Goal: Check status

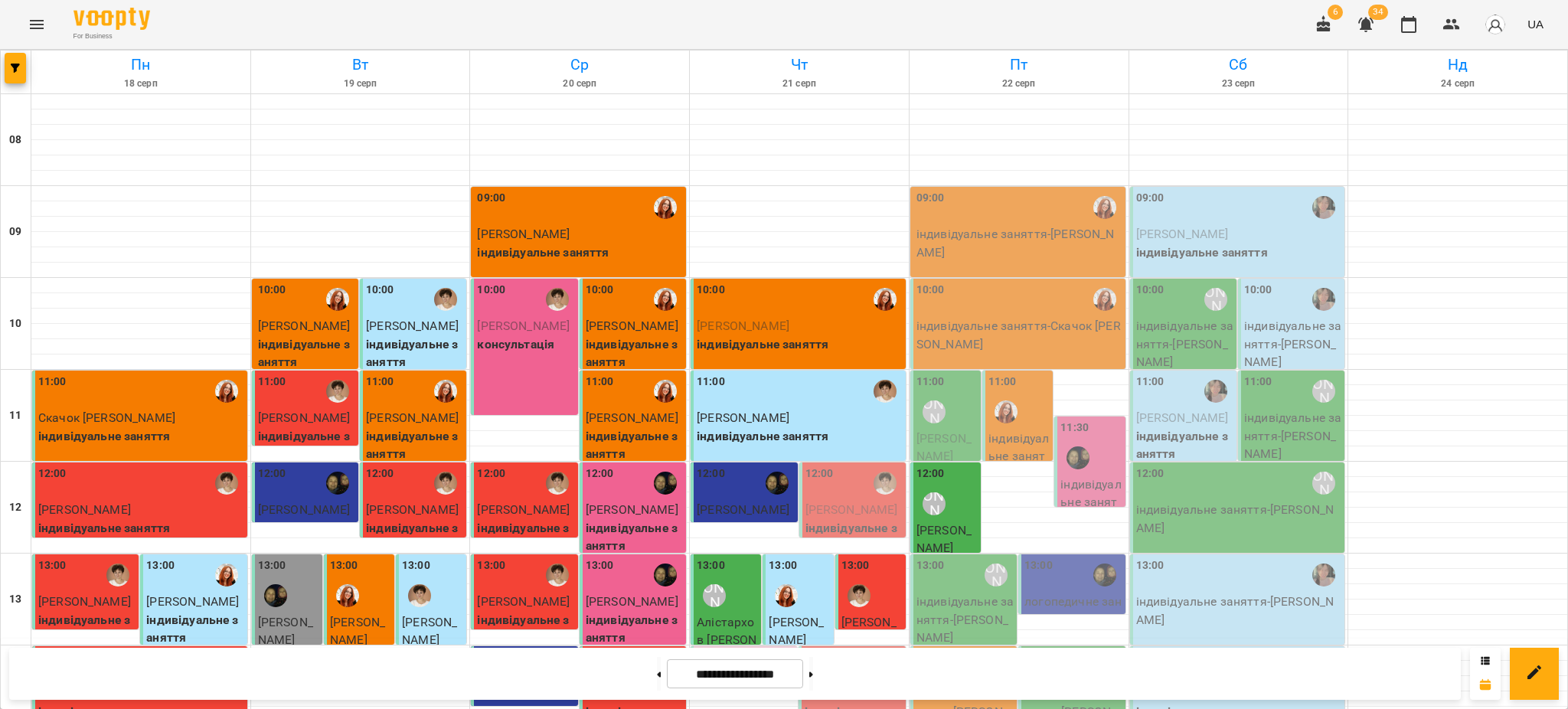
scroll to position [612, 0]
click at [813, 673] on icon at bounding box center [811, 673] width 4 height 6
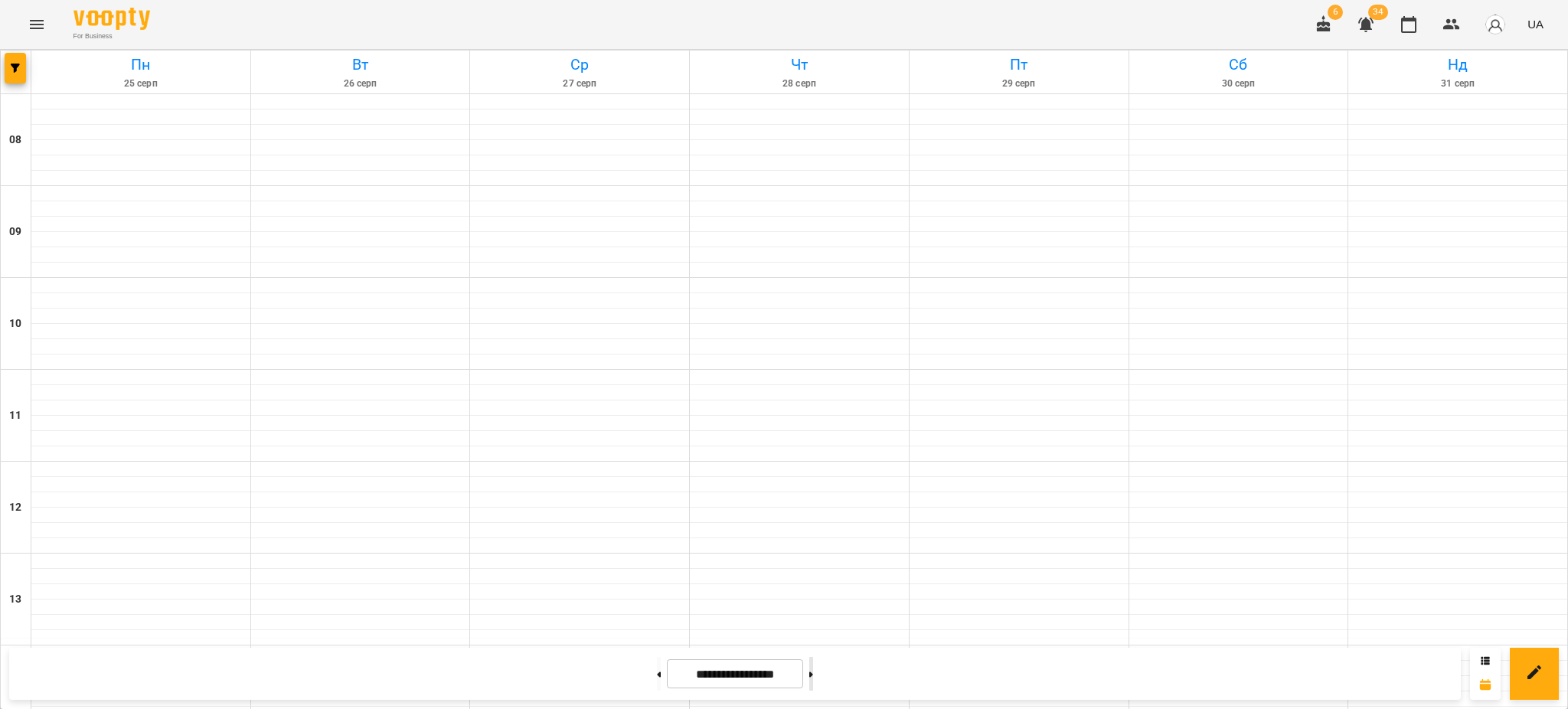
click at [813, 673] on icon at bounding box center [811, 673] width 4 height 6
type input "**********"
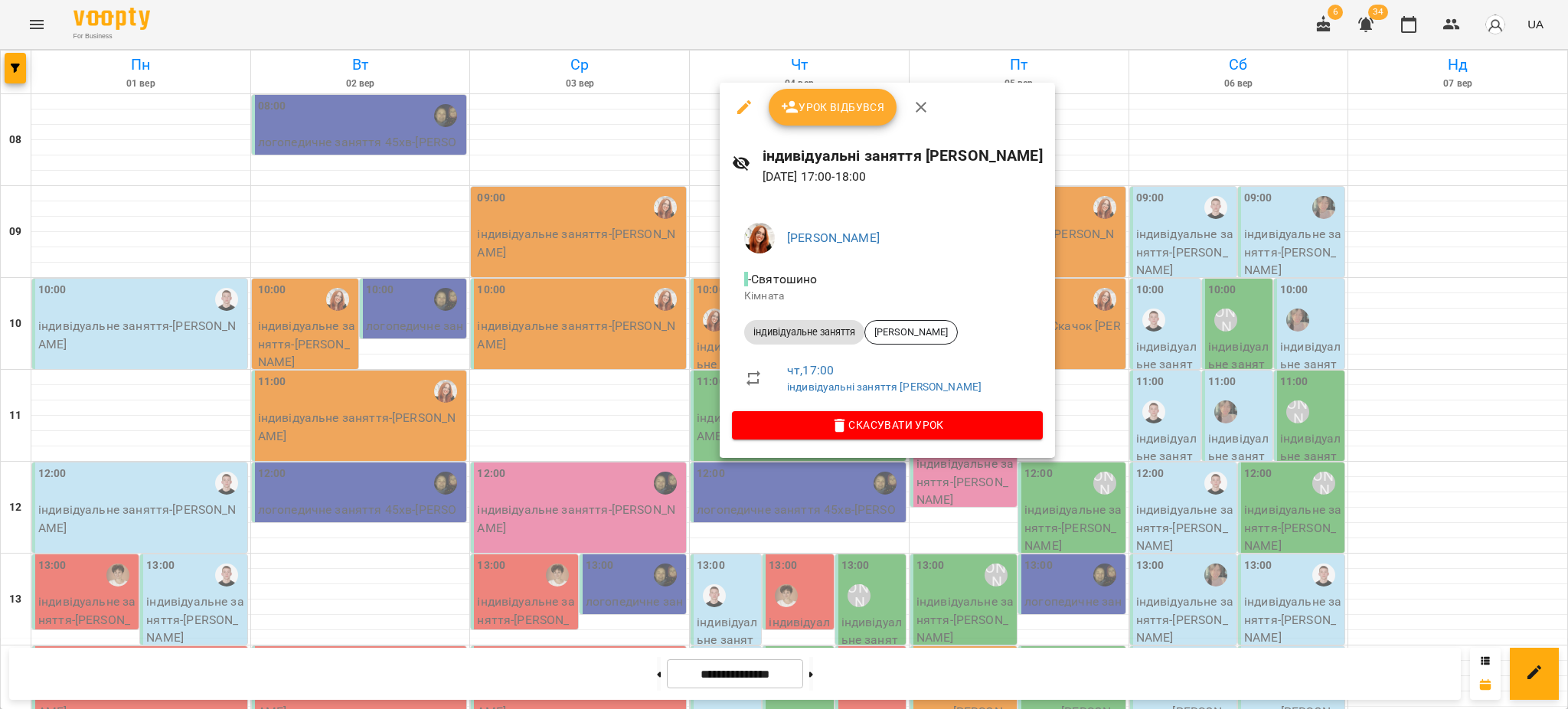
click at [608, 31] on div at bounding box center [784, 354] width 1568 height 709
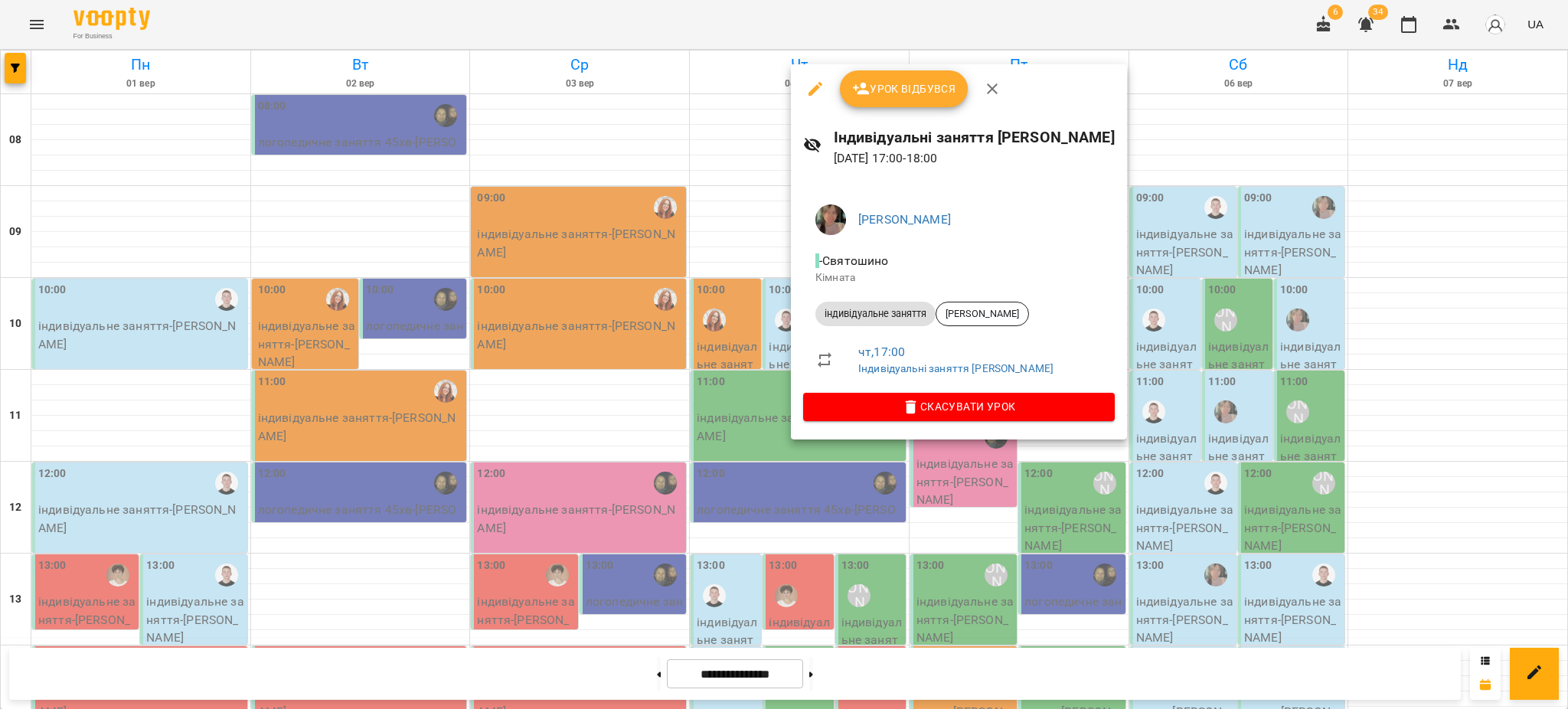
click at [621, 24] on div at bounding box center [784, 354] width 1568 height 709
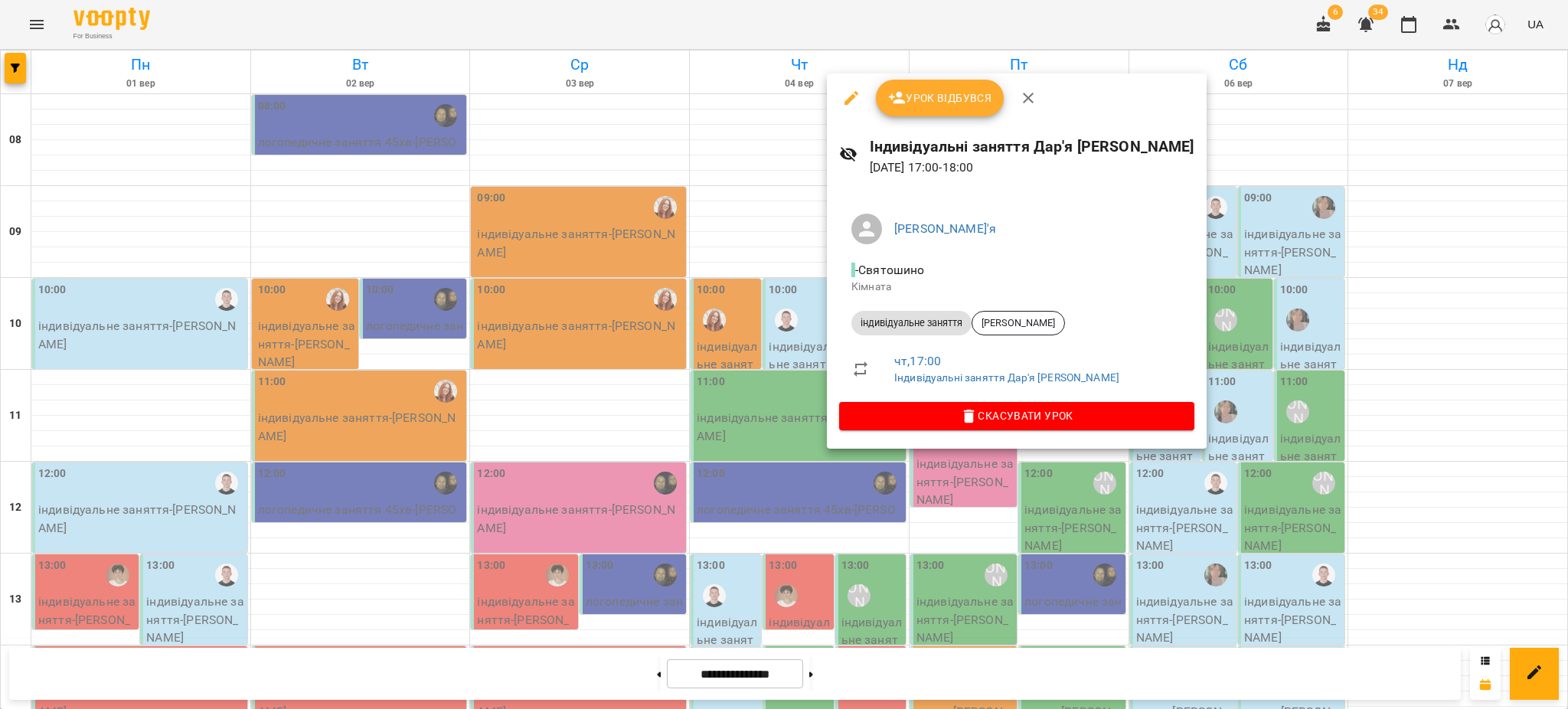
click at [640, 25] on div at bounding box center [784, 354] width 1568 height 709
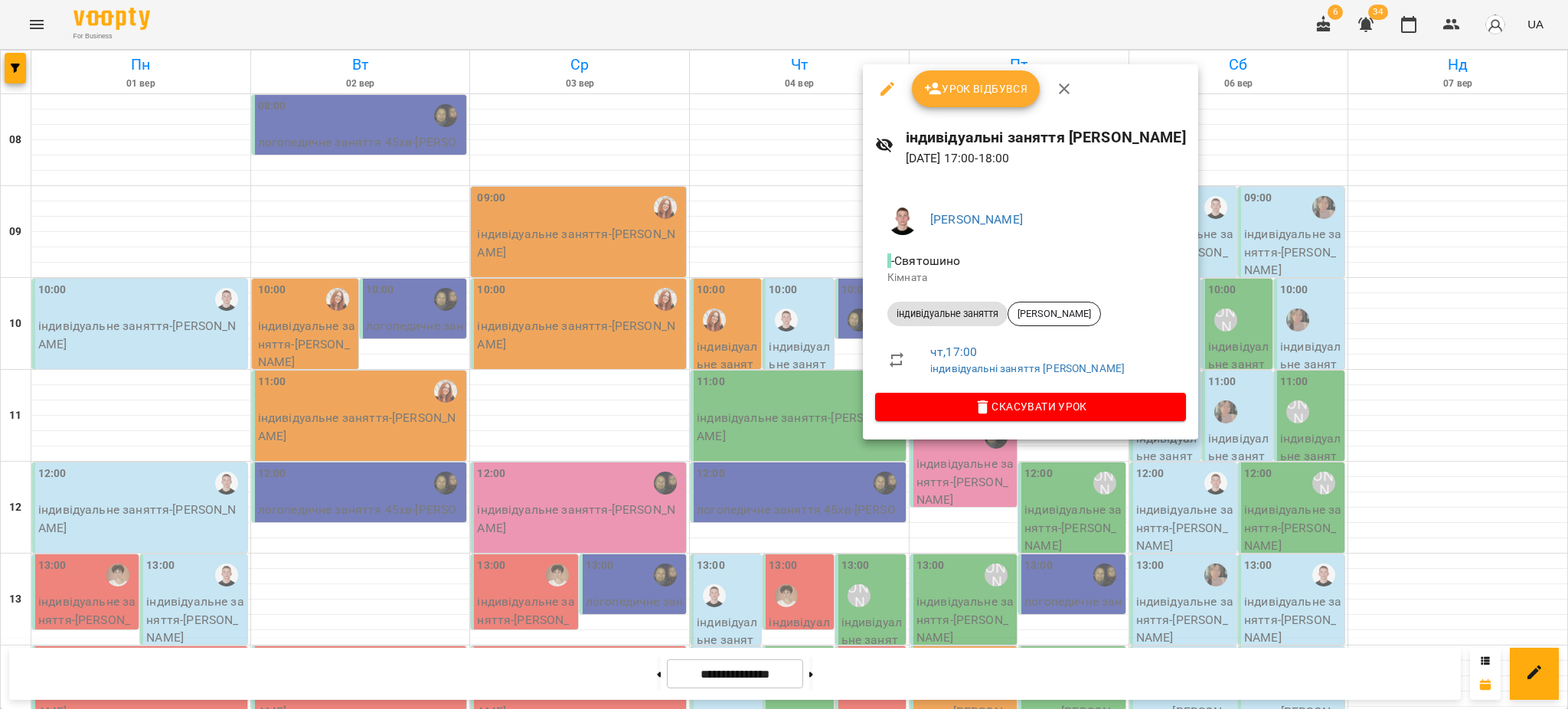
click at [747, 33] on div at bounding box center [784, 354] width 1568 height 709
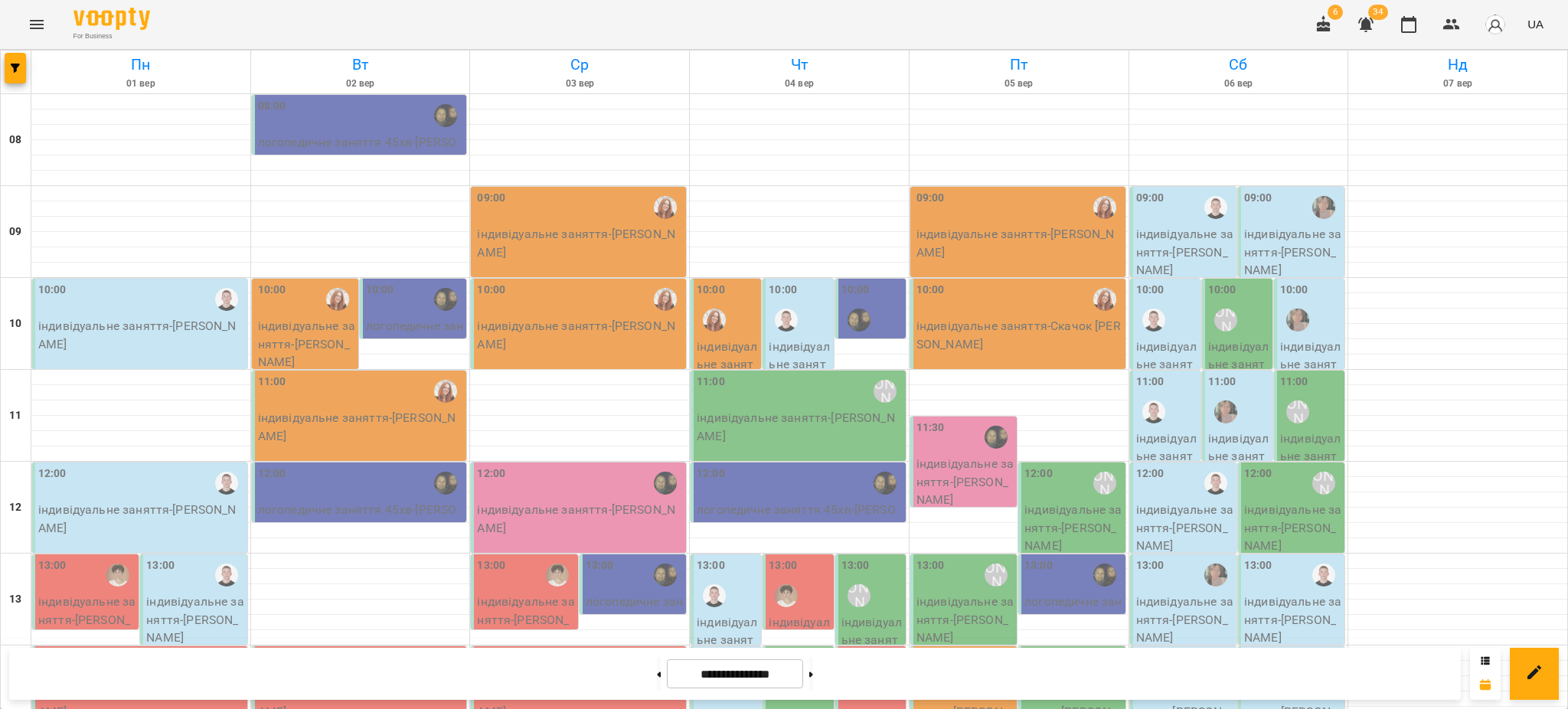
scroll to position [510, 0]
